Goal: Task Accomplishment & Management: Manage account settings

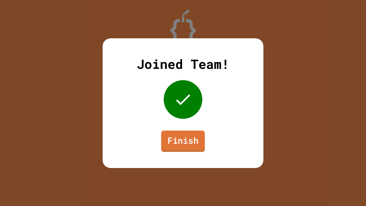
click at [176, 140] on link "Finish" at bounding box center [183, 140] width 44 height 21
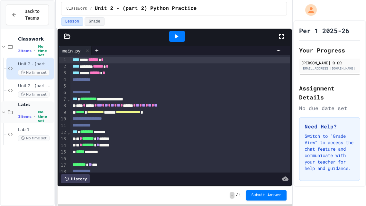
click at [15, 121] on div "Labs 1 items • No time set" at bounding box center [27, 112] width 53 height 22
click at [16, 123] on div at bounding box center [28, 123] width 46 height 0
click at [23, 134] on div "Lab 1 No time set" at bounding box center [35, 134] width 35 height 14
